Goal: Navigation & Orientation: Find specific page/section

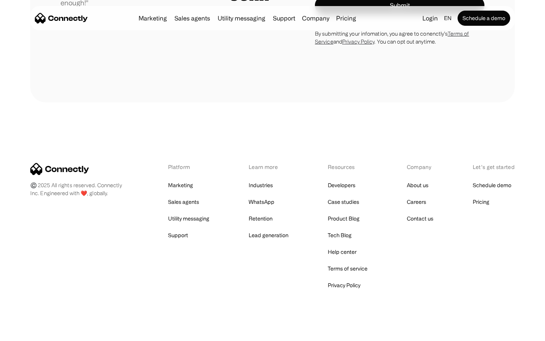
scroll to position [2109, 0]
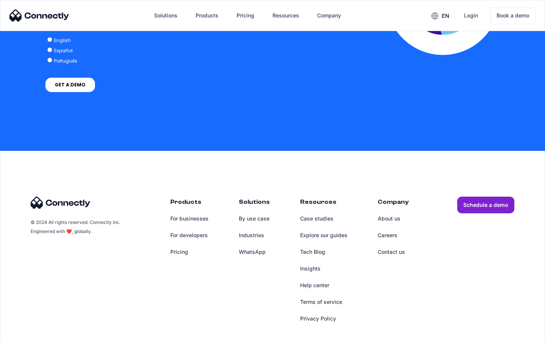
scroll to position [1548, 0]
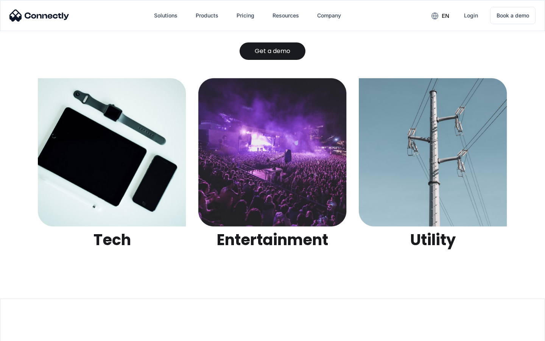
scroll to position [2390, 0]
